Goal: Information Seeking & Learning: Learn about a topic

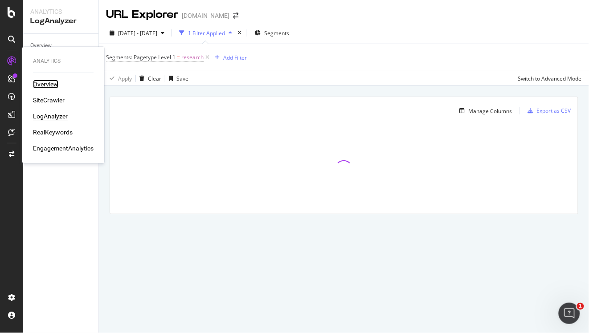
click at [51, 87] on div "Overview" at bounding box center [45, 84] width 25 height 9
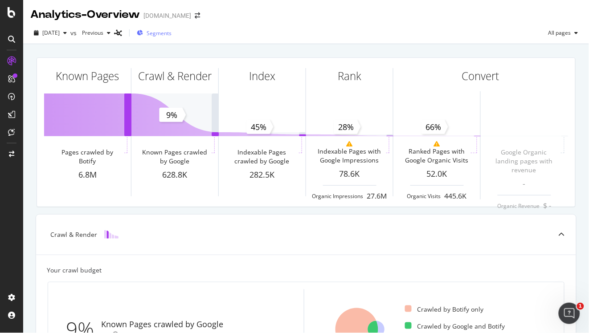
click at [171, 39] on div "Segments" at bounding box center [154, 32] width 35 height 13
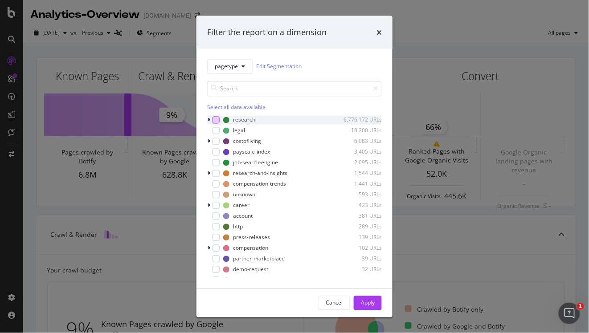
click at [214, 120] on div "modal" at bounding box center [215, 119] width 7 height 7
click at [369, 306] on div "Apply" at bounding box center [368, 303] width 14 height 8
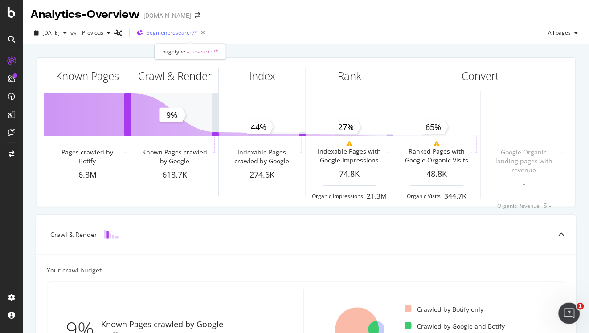
click at [201, 28] on div "Segment: research/*" at bounding box center [178, 33] width 62 height 12
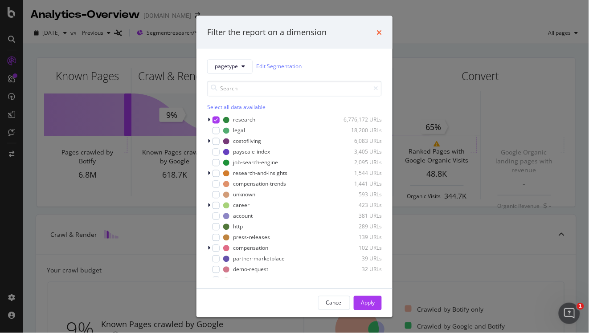
click at [379, 33] on icon "times" at bounding box center [378, 32] width 5 height 7
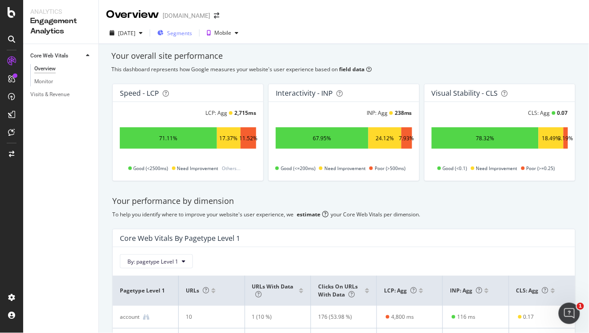
click at [192, 33] on span "Segments" at bounding box center [179, 33] width 25 height 8
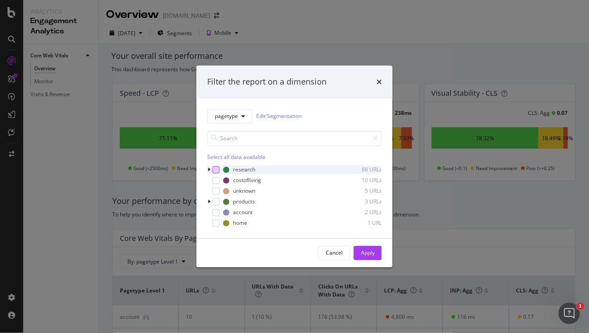
click at [217, 169] on div "modal" at bounding box center [215, 169] width 7 height 7
click at [366, 247] on div "Apply" at bounding box center [368, 252] width 14 height 13
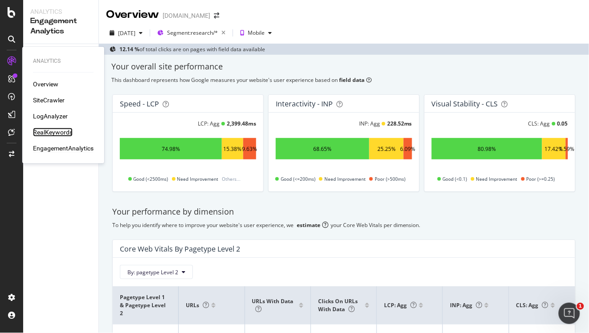
click at [61, 133] on div "RealKeywords" at bounding box center [53, 132] width 40 height 9
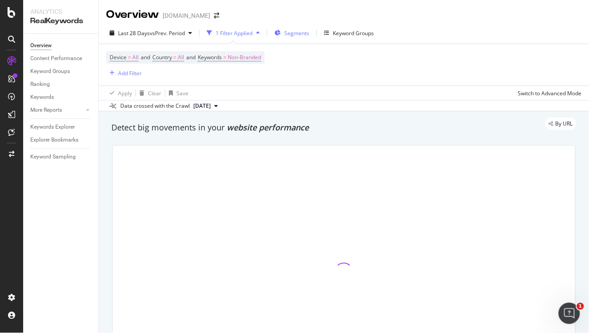
click at [304, 35] on span "Segments" at bounding box center [296, 33] width 25 height 8
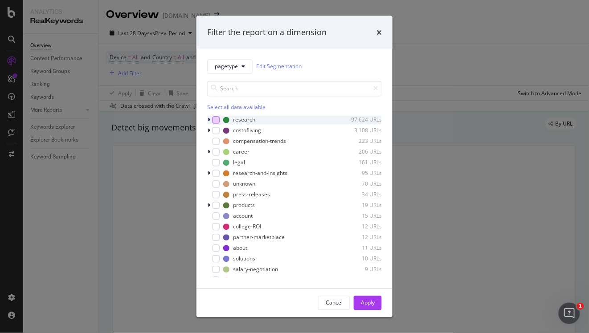
click at [216, 119] on div "modal" at bounding box center [215, 119] width 7 height 7
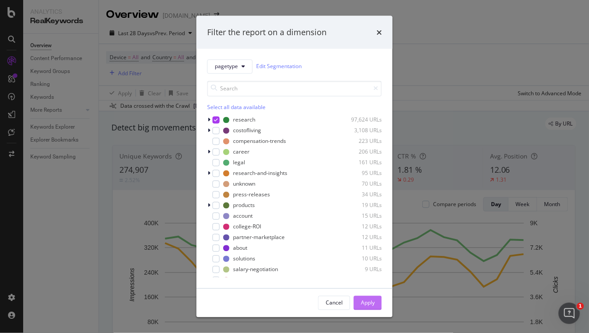
click at [375, 298] on button "Apply" at bounding box center [368, 303] width 28 height 14
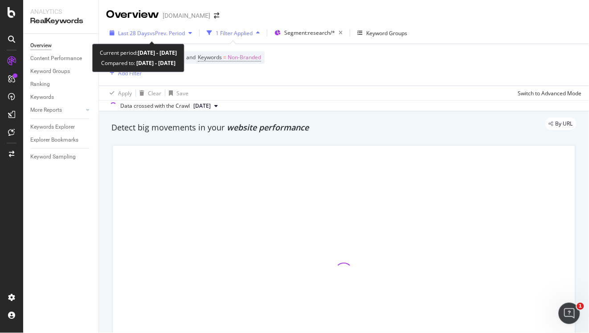
click at [178, 32] on span "vs Prev. Period" at bounding box center [167, 33] width 35 height 8
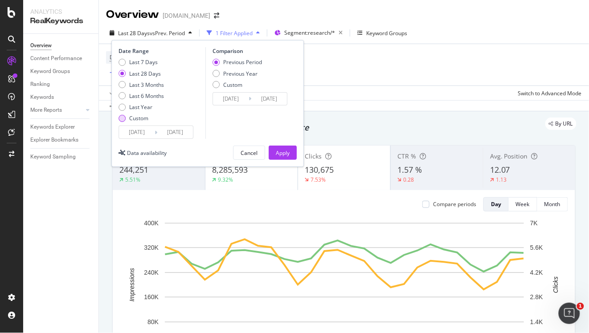
click at [142, 122] on div "Custom" at bounding box center [138, 118] width 19 height 8
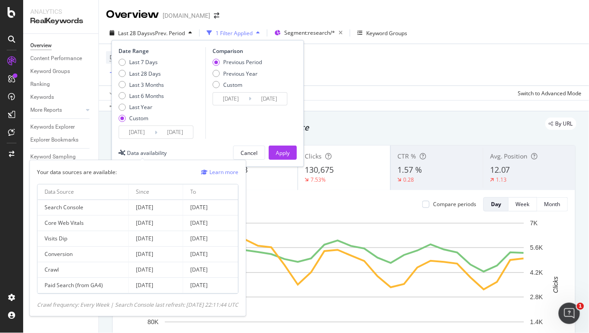
click at [137, 155] on div "Data availability" at bounding box center [147, 153] width 40 height 8
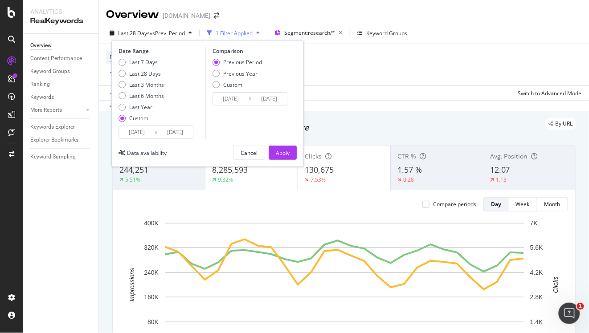
click at [139, 133] on input "[DATE]" at bounding box center [137, 132] width 36 height 12
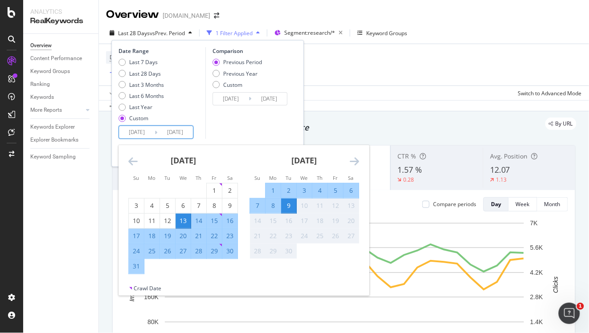
click at [193, 116] on div "Last 7 Days Last 28 Days Last 3 Months Last 6 Months Last Year Custom" at bounding box center [160, 91] width 85 height 67
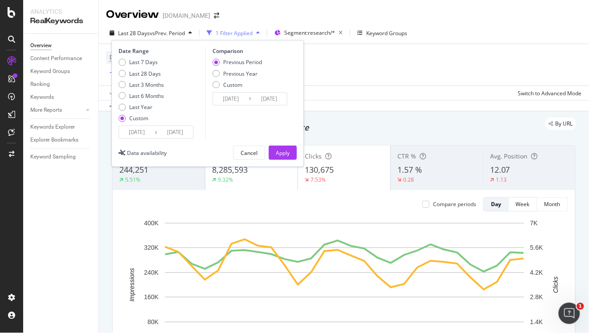
click at [141, 134] on input "[DATE]" at bounding box center [137, 132] width 36 height 12
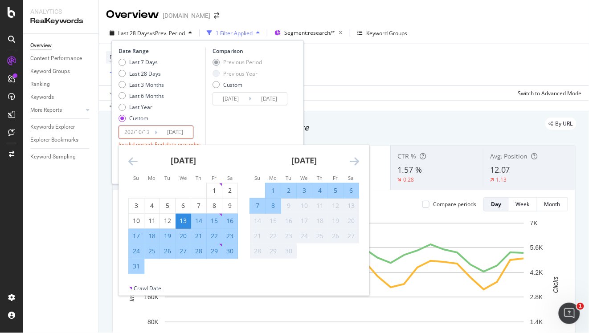
type input "[DATE]"
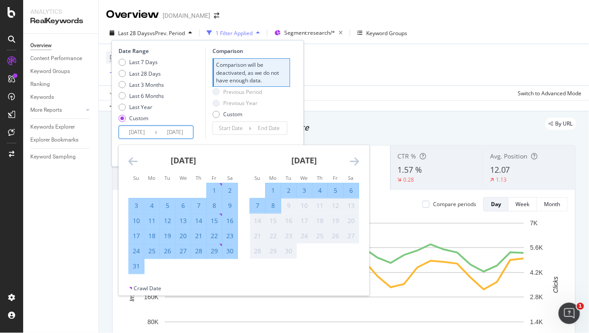
click at [150, 132] on input "[DATE]" at bounding box center [137, 132] width 36 height 12
type input "[DATE]"
click at [179, 134] on input "[DATE]" at bounding box center [175, 132] width 36 height 12
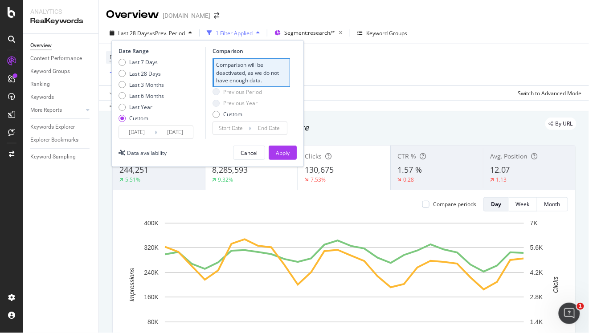
type input "[DATE]"
click at [198, 113] on div "Last 7 Days Last 28 Days Last 3 Months Last 6 Months Last Year Custom" at bounding box center [160, 91] width 85 height 67
click at [281, 149] on div "Apply" at bounding box center [283, 153] width 14 height 8
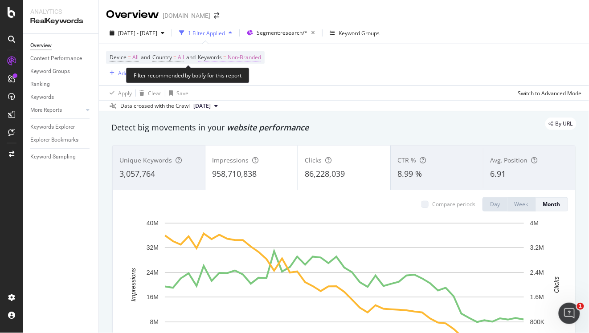
click at [249, 57] on span "Non-Branded" at bounding box center [244, 57] width 33 height 12
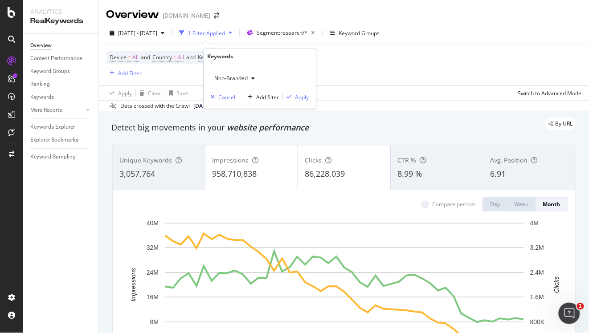
click at [226, 98] on div "Cancel" at bounding box center [226, 98] width 17 height 8
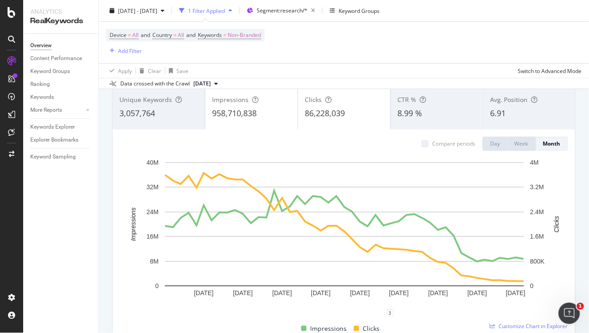
scroll to position [61, 0]
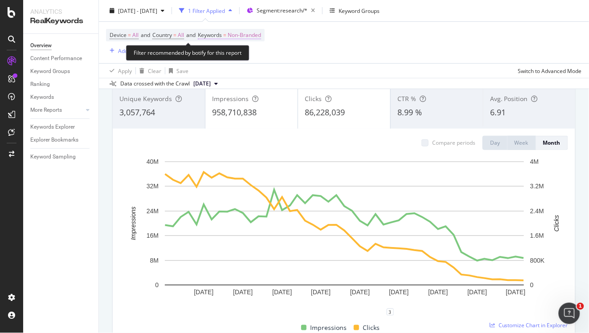
click at [251, 35] on span "Non-Branded" at bounding box center [244, 35] width 33 height 12
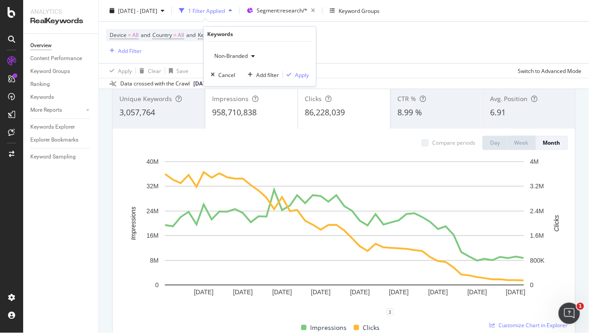
click at [250, 55] on div "button" at bounding box center [253, 55] width 11 height 5
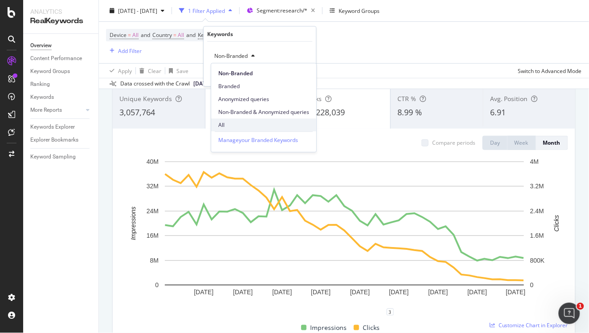
click at [228, 124] on span "All" at bounding box center [263, 125] width 91 height 8
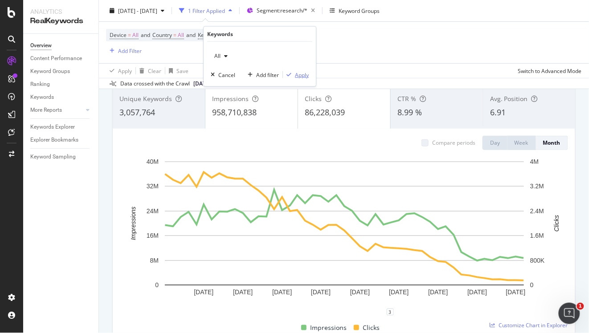
click at [303, 76] on div "Apply" at bounding box center [302, 75] width 14 height 8
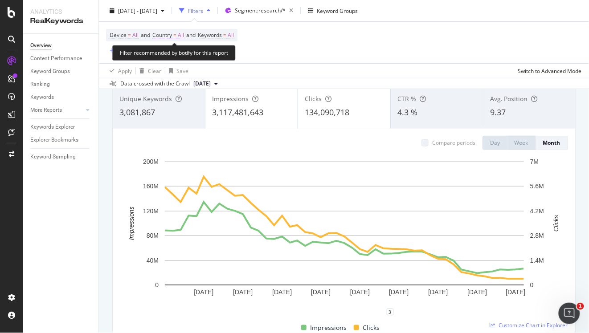
click at [184, 33] on span "All" at bounding box center [181, 35] width 6 height 12
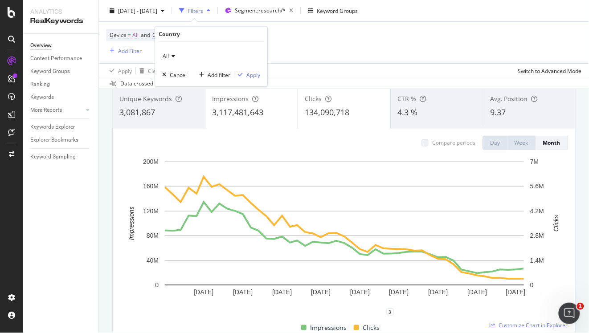
click at [168, 58] on span "All" at bounding box center [166, 56] width 6 height 8
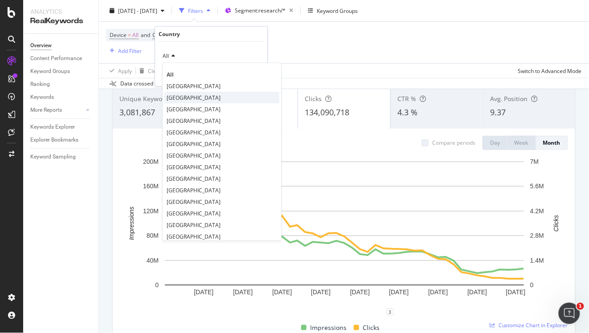
click at [192, 97] on span "[GEOGRAPHIC_DATA]" at bounding box center [194, 98] width 54 height 8
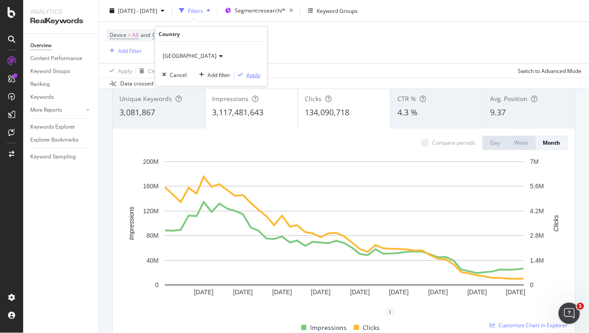
click at [248, 78] on div "Apply" at bounding box center [253, 75] width 14 height 8
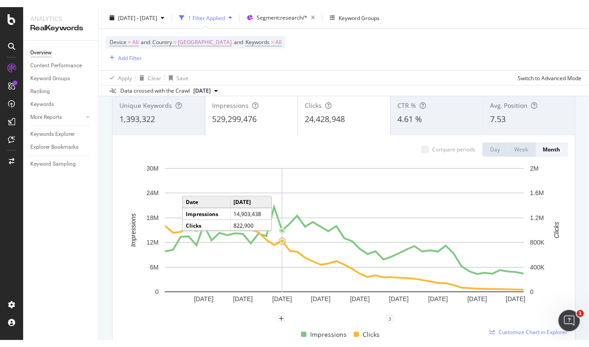
scroll to position [59, 0]
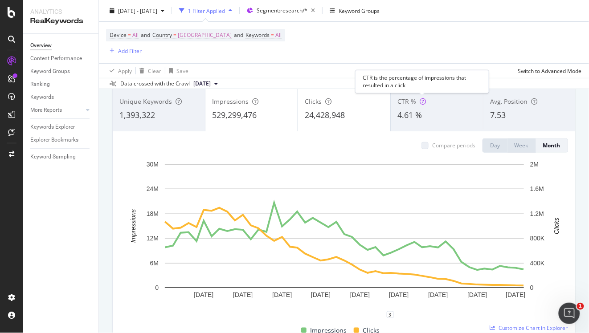
click at [423, 101] on icon at bounding box center [423, 101] width 6 height 6
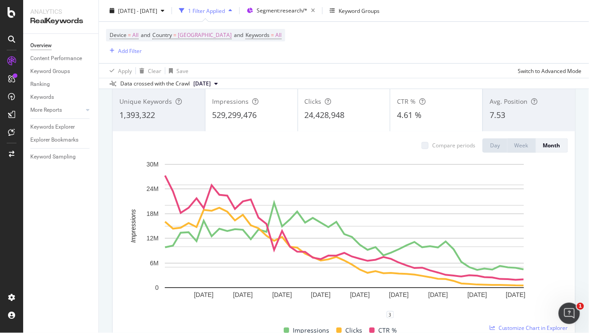
click at [175, 120] on div "1,393,322" at bounding box center [158, 116] width 79 height 12
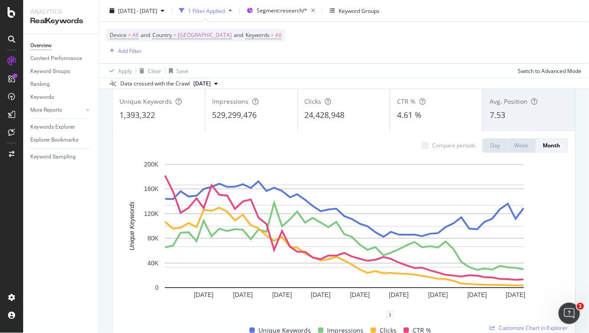
click at [345, 116] on span "24,428,948" at bounding box center [325, 115] width 40 height 11
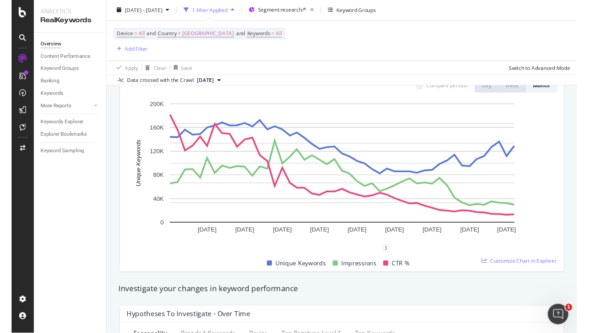
scroll to position [109, 0]
